Goal: Information Seeking & Learning: Find specific fact

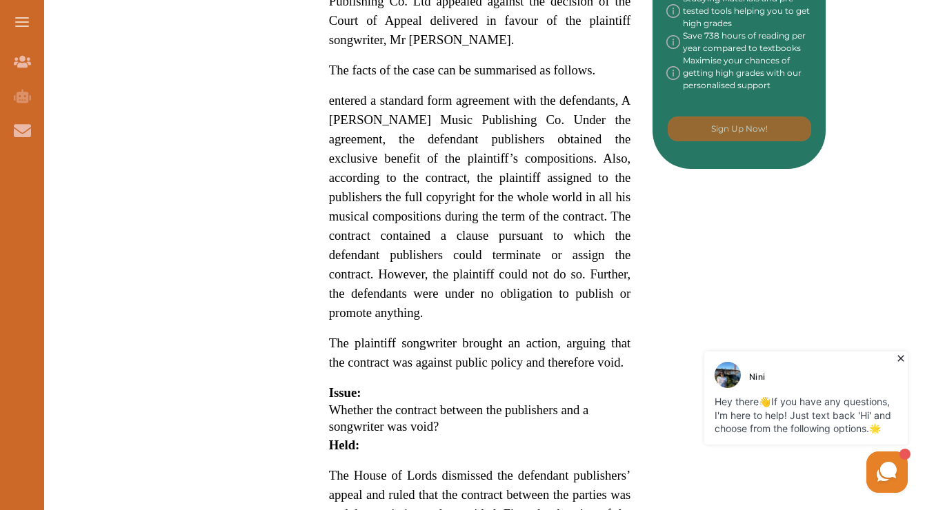
scroll to position [796, 0]
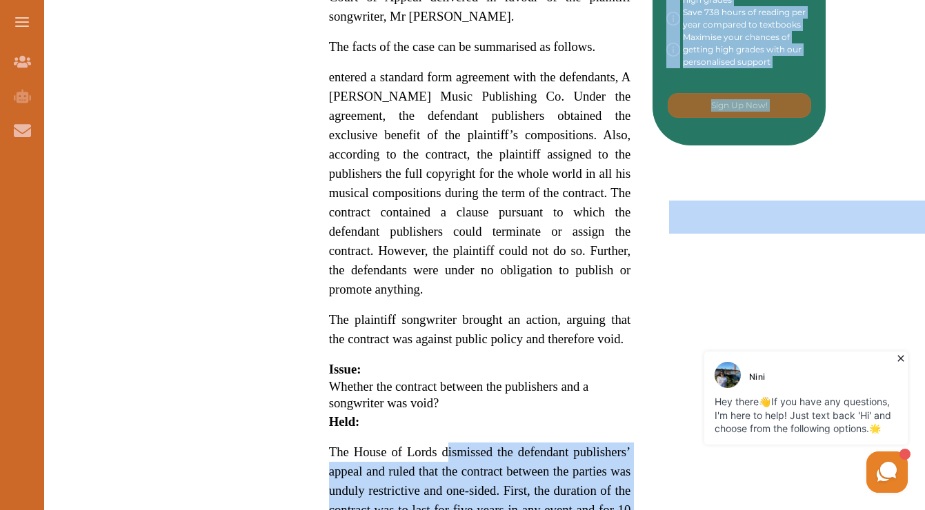
drag, startPoint x: 445, startPoint y: 452, endPoint x: 475, endPoint y: 516, distance: 70.0
click at [475, 509] on html "Join Our Team Join Our Team AI Tutor (Coming Soon) AI Tutor Contact Us Contact …" at bounding box center [462, 520] width 925 height 2668
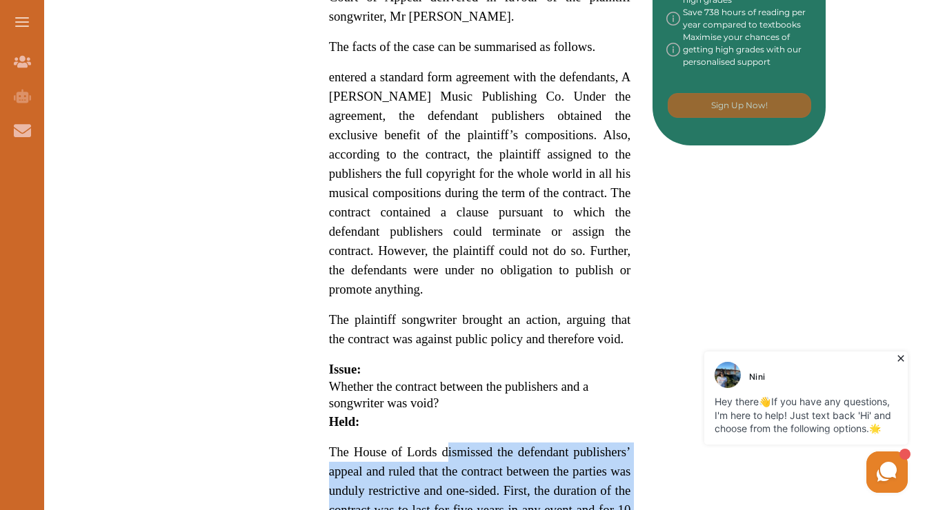
scroll to position [834, 0]
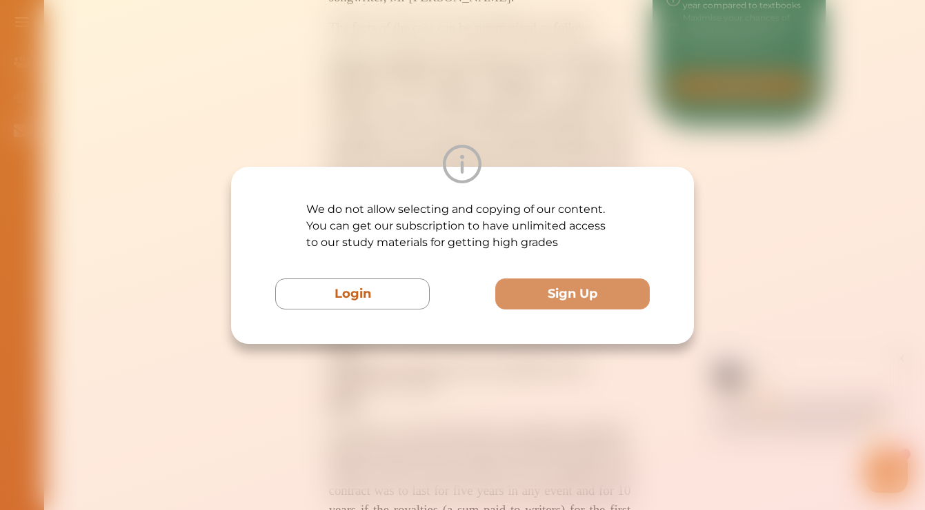
click at [585, 102] on div "We do not allow selecting and copying of our content. You can get our subscript…" at bounding box center [462, 255] width 925 height 510
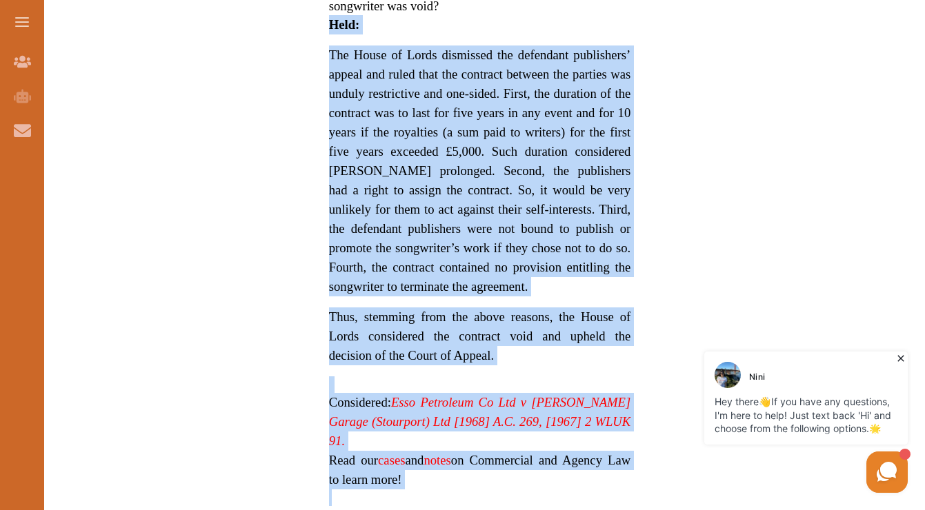
drag, startPoint x: 478, startPoint y: 369, endPoint x: 512, endPoint y: 443, distance: 81.4
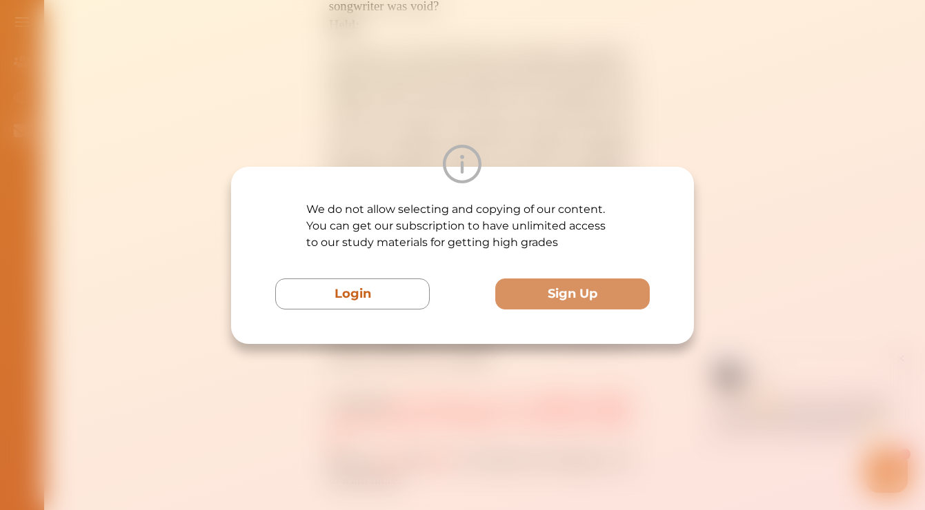
scroll to position [1208, 0]
click at [716, 77] on div "We do not allow selecting and copying of our content. You can get our subscript…" at bounding box center [462, 255] width 925 height 510
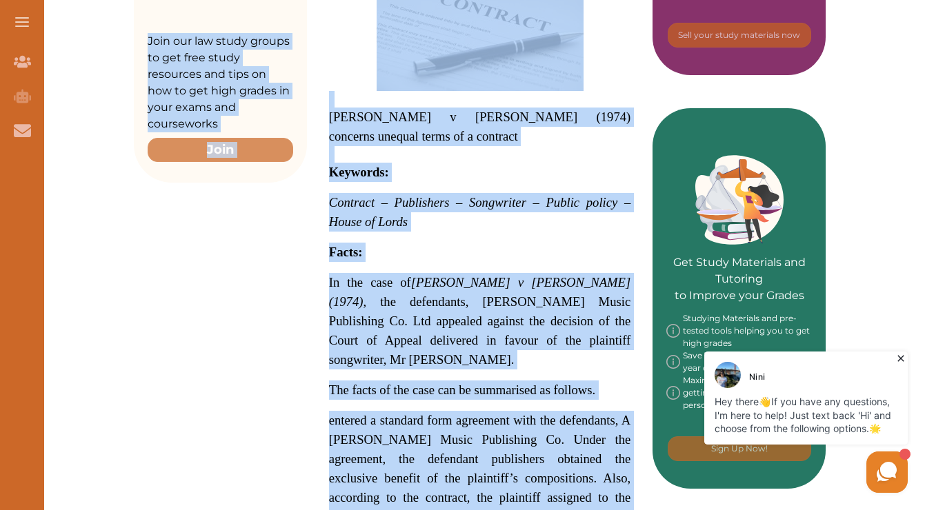
scroll to position [414, 0]
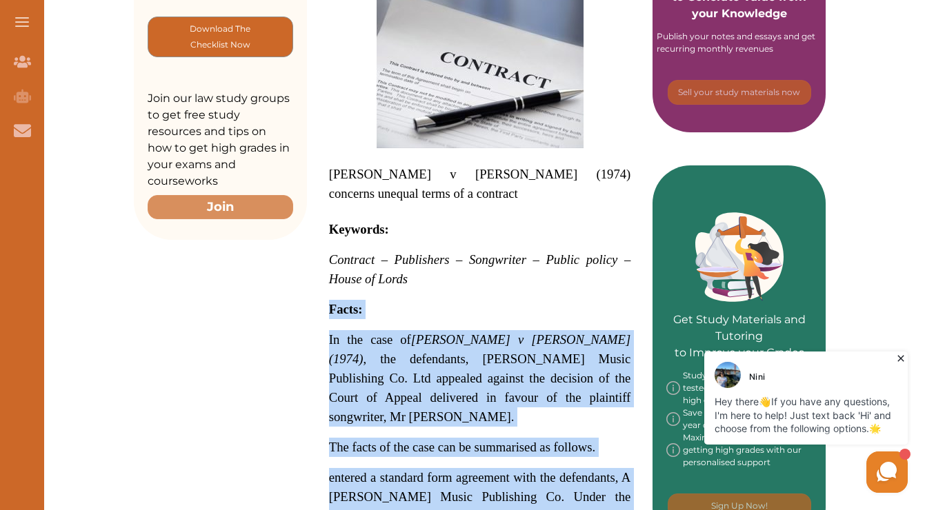
drag, startPoint x: 506, startPoint y: 338, endPoint x: 319, endPoint y: 307, distance: 190.1
copy p "Lorem: Ip dol sita co Adipiscin e Seddoeiu (1257) , tem incididunt, U. Laboreet…"
